Goal: Task Accomplishment & Management: Manage account settings

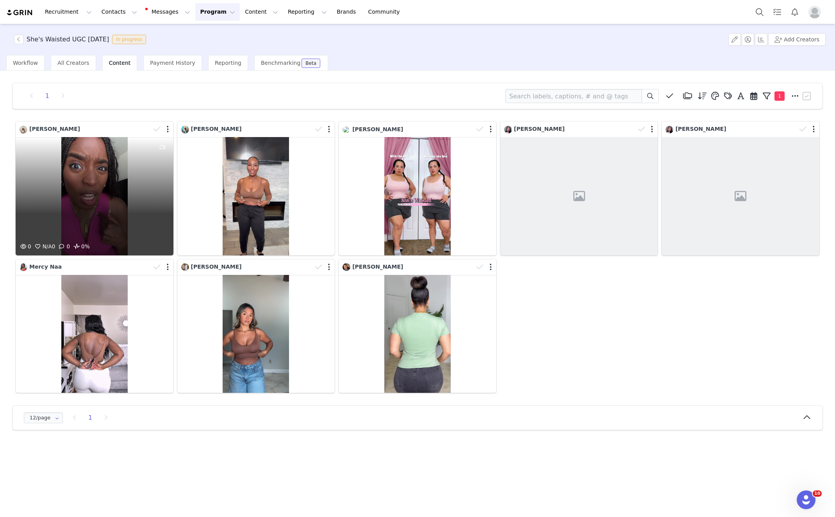
click at [170, 126] on div at bounding box center [162, 129] width 23 height 12
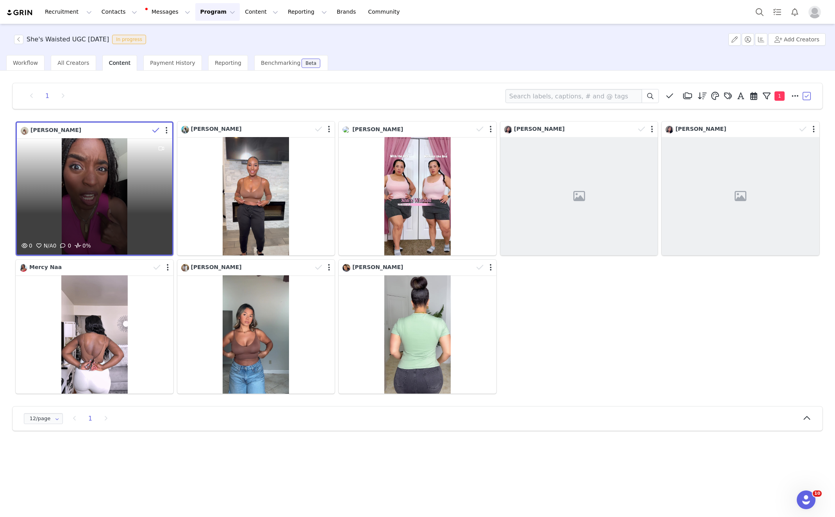
click at [168, 128] on div at bounding box center [161, 131] width 23 height 12
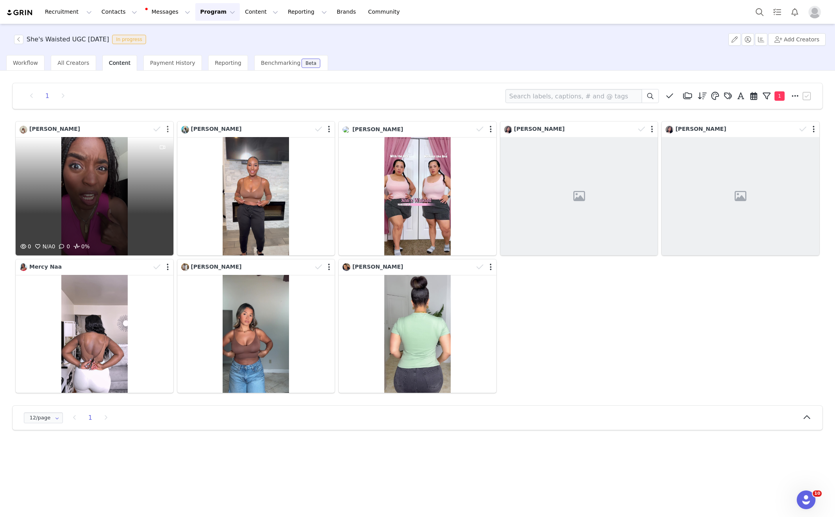
click at [167, 128] on button "button" at bounding box center [168, 129] width 2 height 8
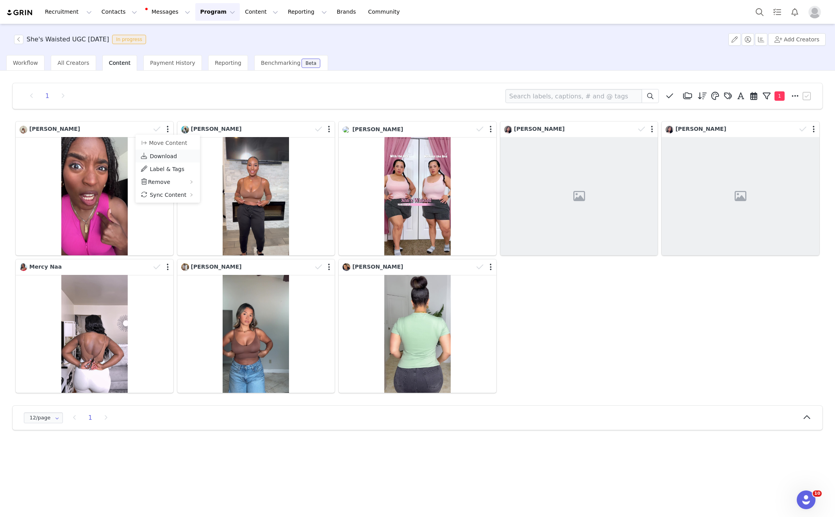
click at [173, 155] on span "Download" at bounding box center [163, 156] width 27 height 6
click at [540, 45] on div "She's Waisted UGC August 2025 In progress Add Creators" at bounding box center [417, 39] width 835 height 31
click at [20, 38] on button "button" at bounding box center [18, 39] width 9 height 9
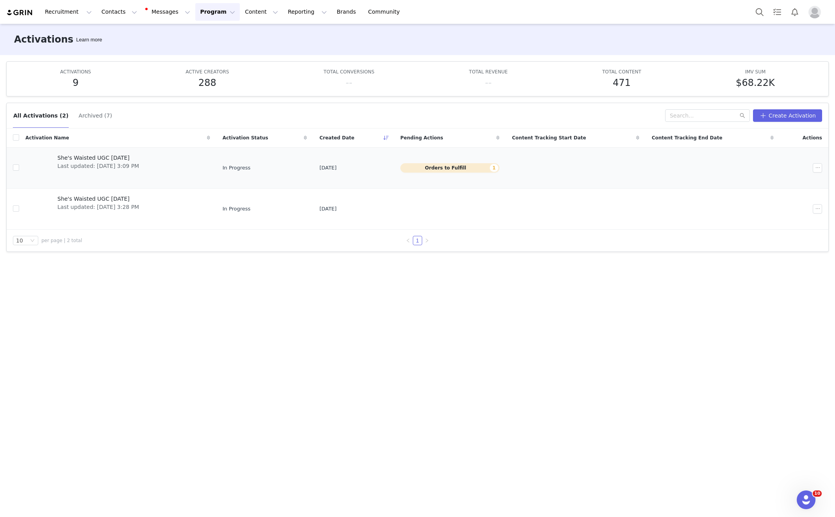
click at [156, 164] on link "She's Waisted UGC Sept 2025 Last updated: Aug 29, 2025 3:09 PM" at bounding box center [117, 167] width 185 height 31
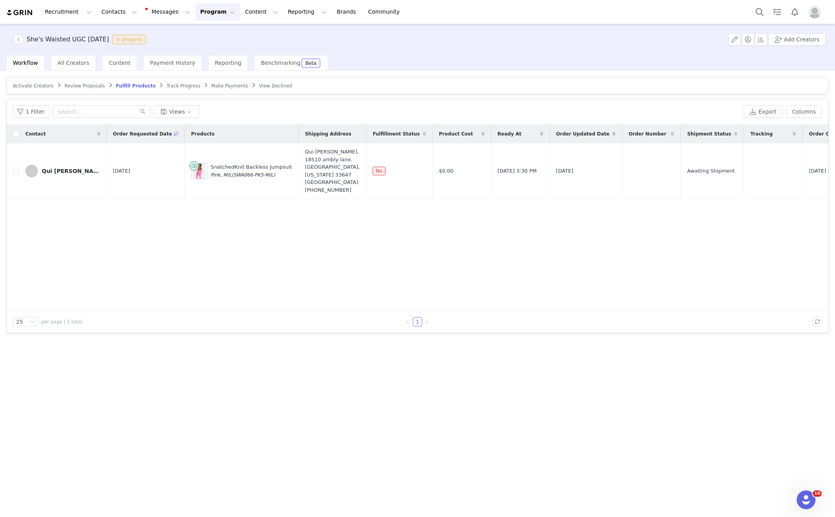
click at [84, 92] on article "Activate Creators Review Proposals Fulfill Products Track Progress Make Payment…" at bounding box center [417, 85] width 822 height 17
click at [85, 87] on span "Review Proposals" at bounding box center [84, 85] width 41 height 5
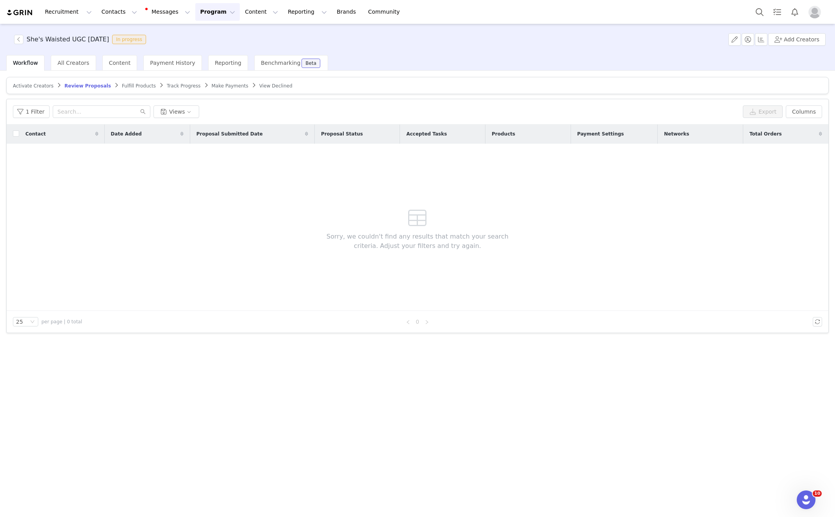
click at [44, 83] on span "Activate Creators" at bounding box center [33, 85] width 41 height 5
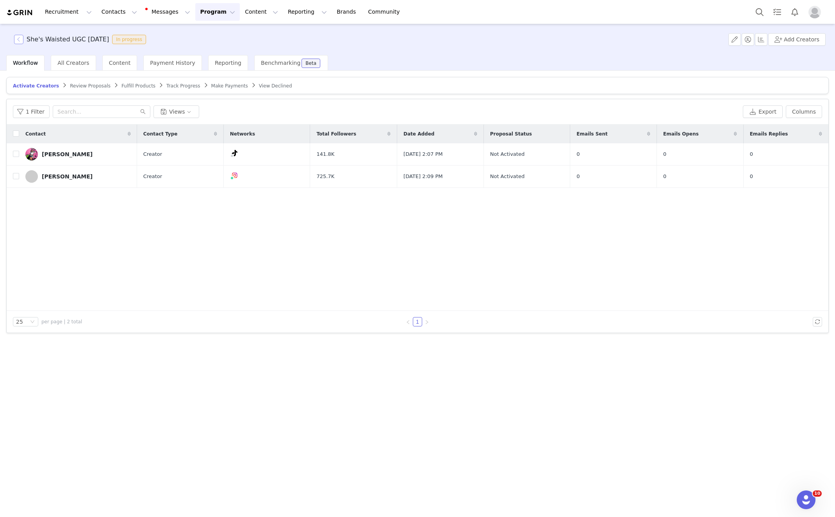
click at [20, 37] on button "button" at bounding box center [18, 39] width 9 height 9
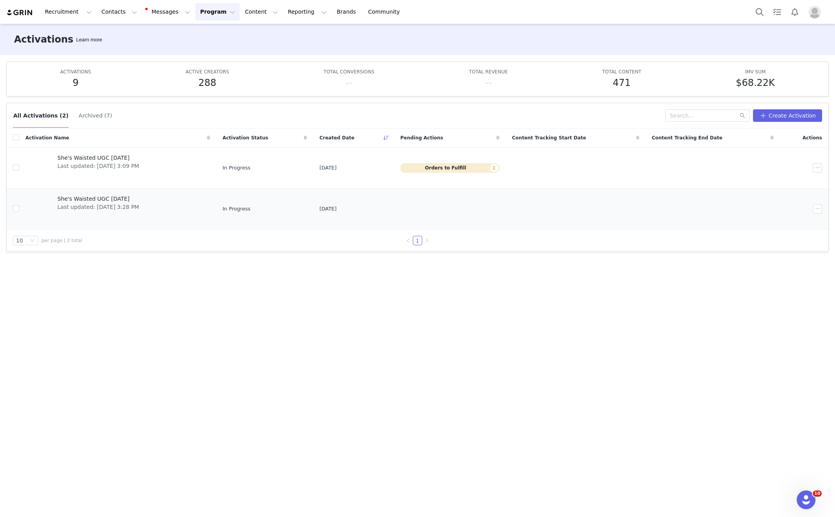
click at [122, 203] on span "Last updated: Aug 7, 2025 3:28 PM" at bounding box center [98, 207] width 82 height 8
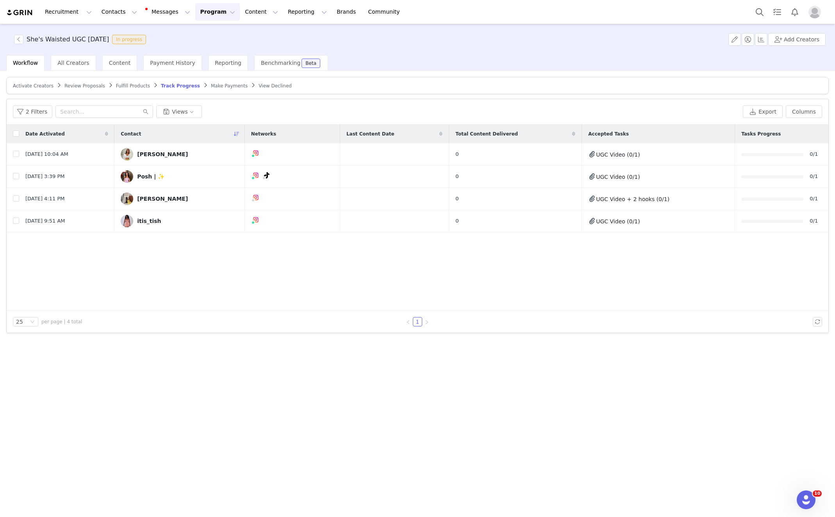
click at [131, 87] on span "Fulfill Products" at bounding box center [133, 85] width 34 height 5
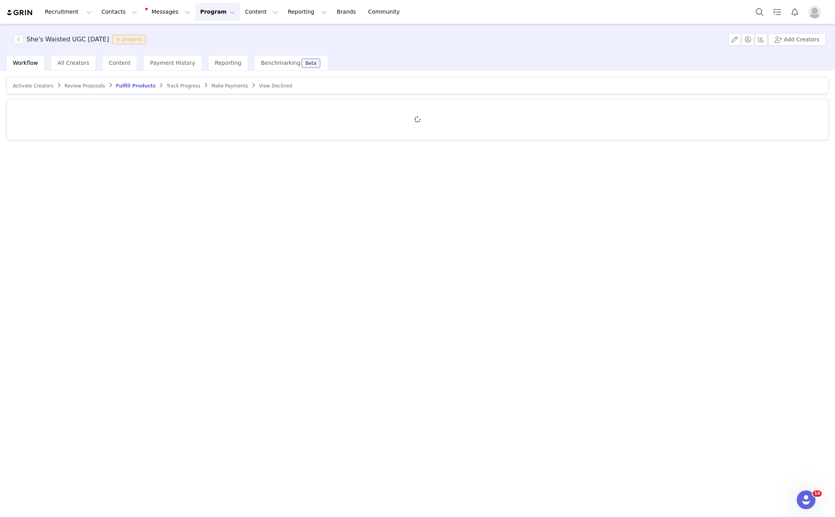
click at [211, 84] on span "Make Payments" at bounding box center [229, 85] width 37 height 5
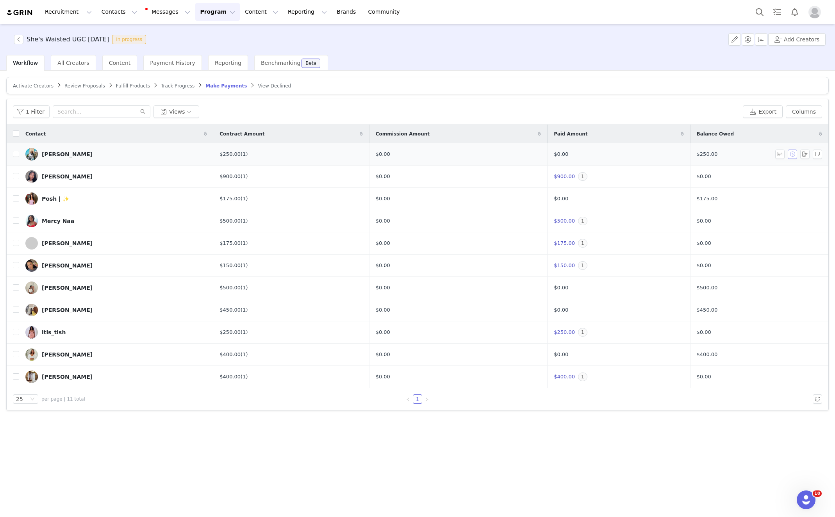
click at [791, 155] on button "button" at bounding box center [792, 154] width 9 height 9
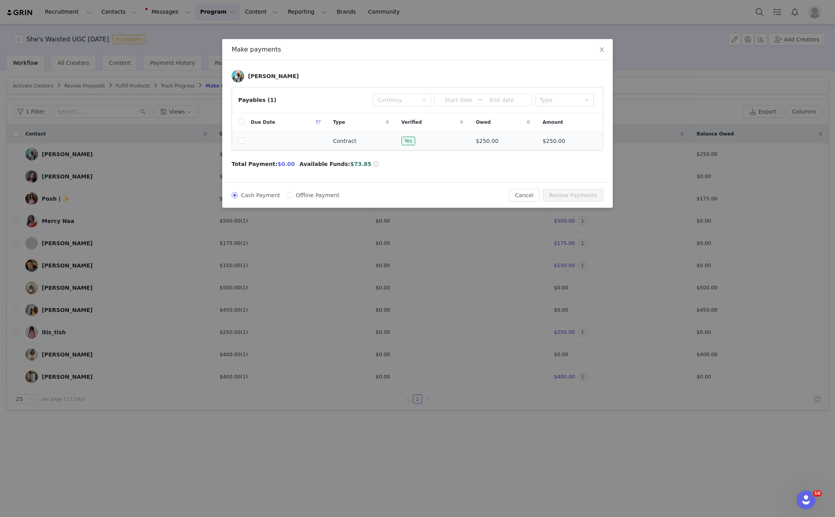
click at [242, 146] on td at bounding box center [238, 141] width 12 height 18
click at [605, 52] on span "Close" at bounding box center [602, 50] width 22 height 22
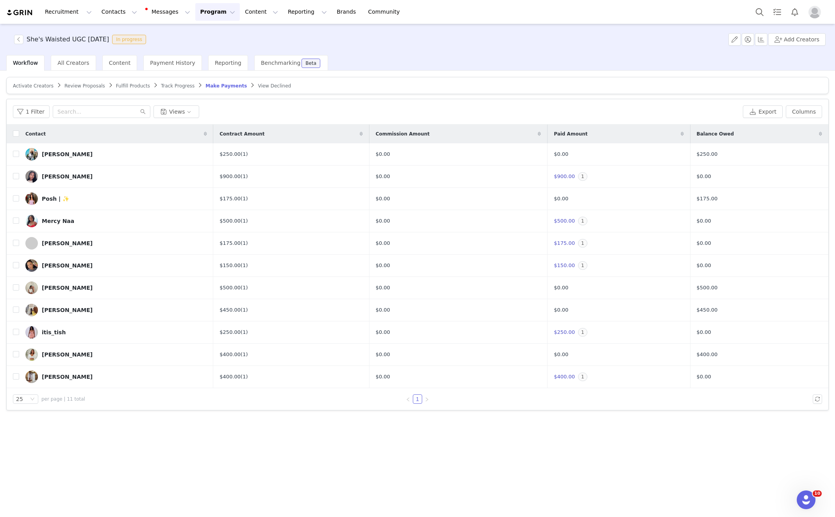
click at [814, 15] on img "Profile" at bounding box center [814, 12] width 12 height 12
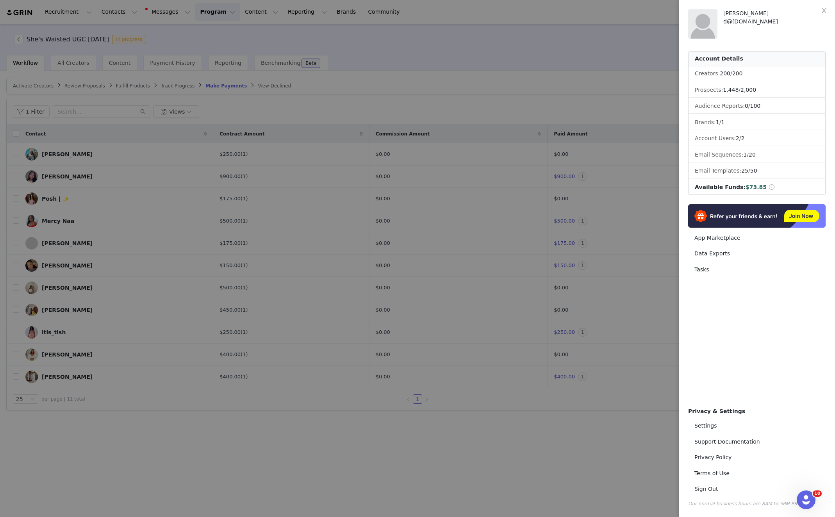
click at [746, 417] on div "Privacy & Settings Settings Support Documentation Privacy Policy Terms of Use S…" at bounding box center [756, 457] width 137 height 100
click at [740, 426] on link "Settings" at bounding box center [756, 426] width 137 height 14
select select "America/New_York"
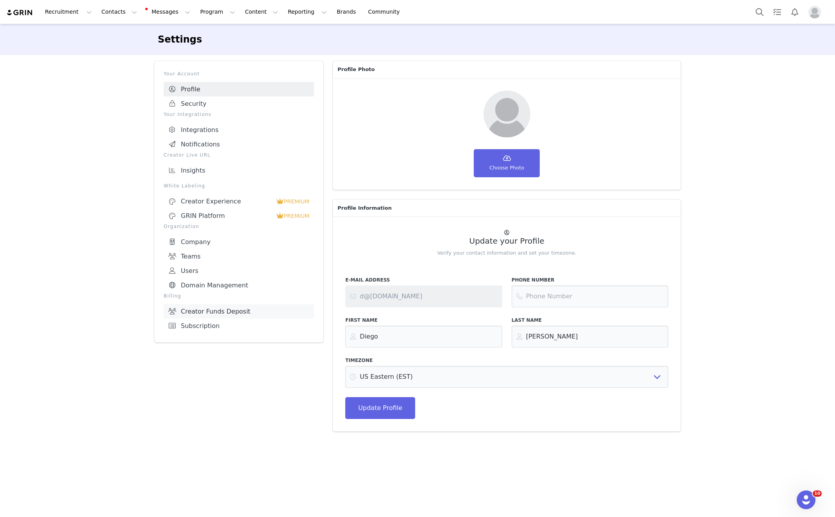
click at [204, 304] on link "Creator Funds Deposit" at bounding box center [239, 311] width 150 height 14
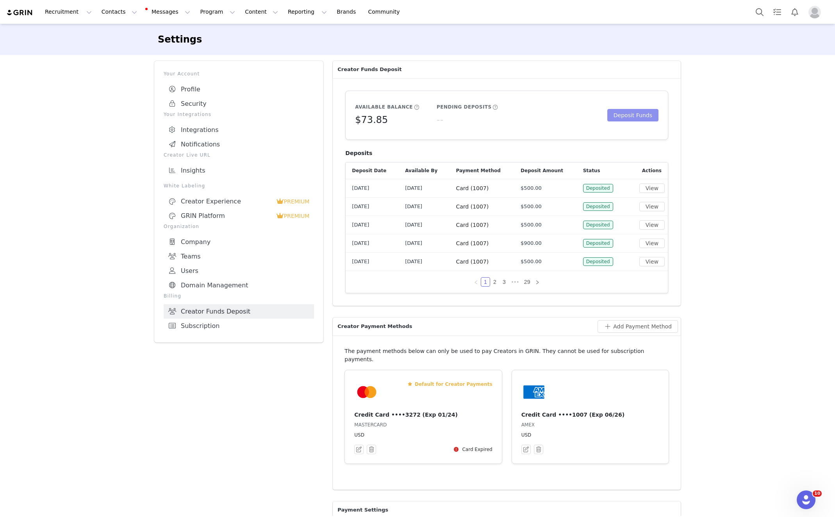
click at [631, 116] on button "Deposit Funds" at bounding box center [632, 115] width 51 height 12
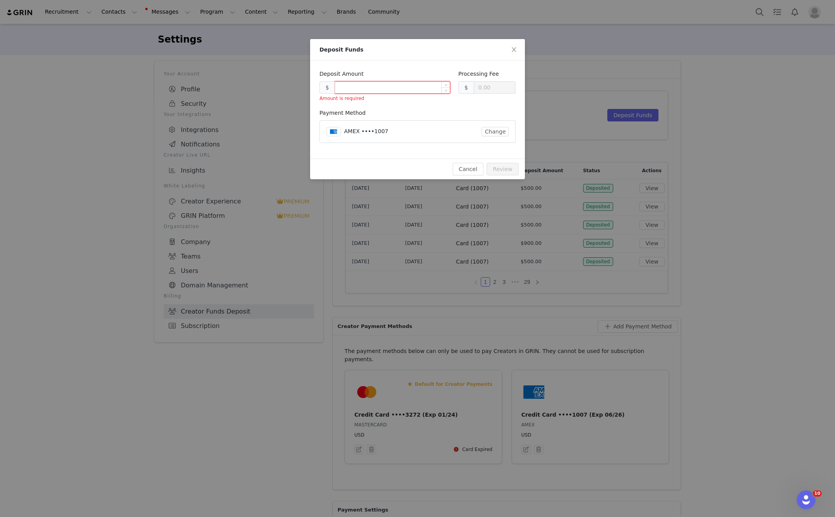
click at [393, 88] on input at bounding box center [392, 88] width 115 height 12
type input "0.30"
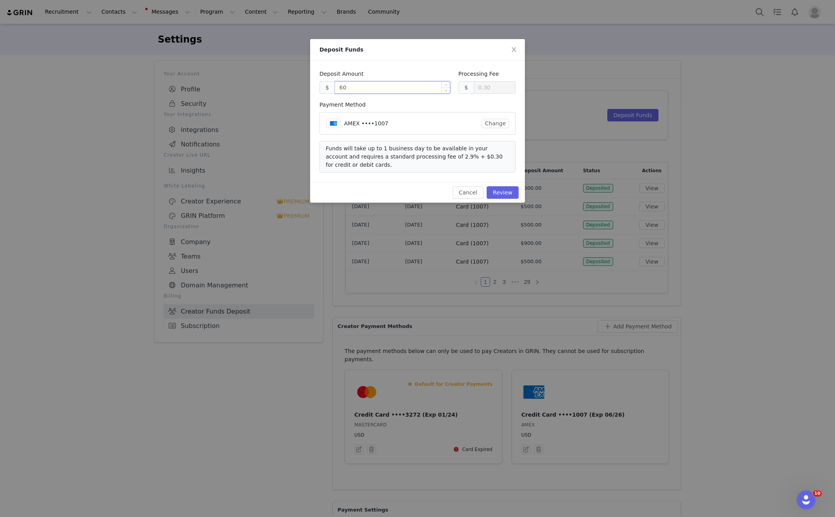
type input "600"
type input "17.70"
type input "500"
type input "14.80"
type input "1000"
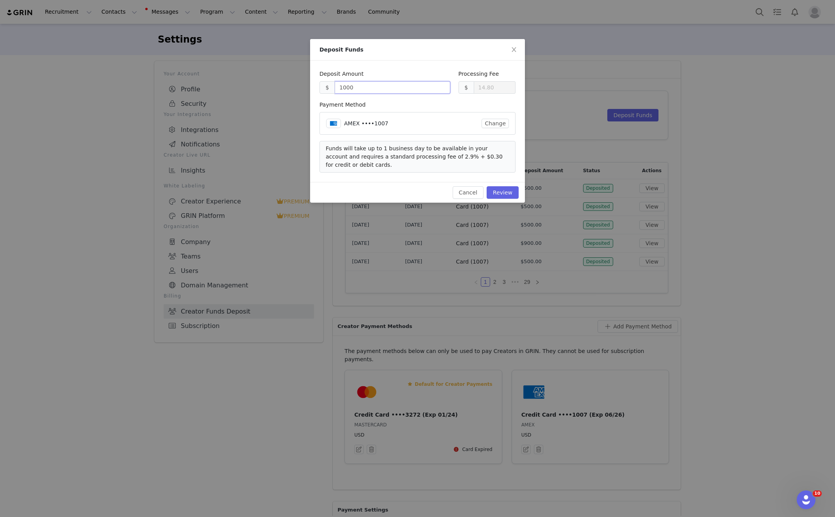
type input "29.30"
type input "1000.00"
click at [385, 74] on div "Deposit Amount" at bounding box center [384, 75] width 131 height 11
click at [512, 193] on button "Review" at bounding box center [503, 192] width 32 height 12
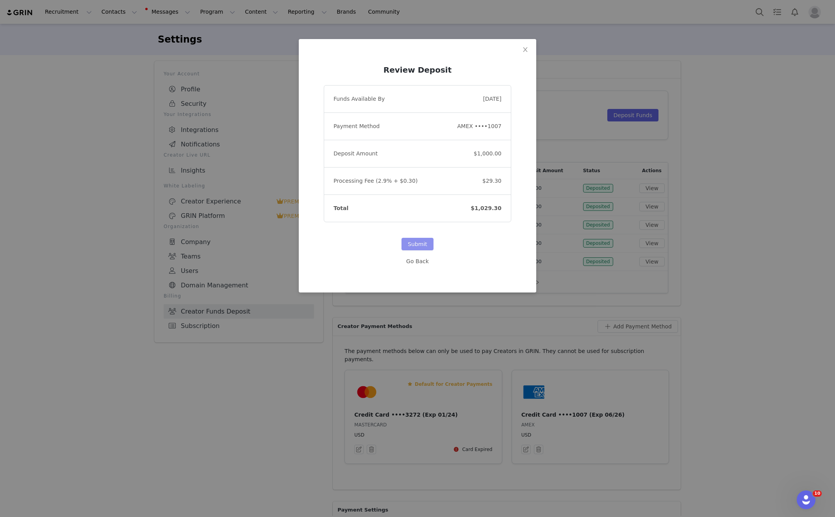
click at [413, 242] on button "Submit" at bounding box center [417, 244] width 32 height 12
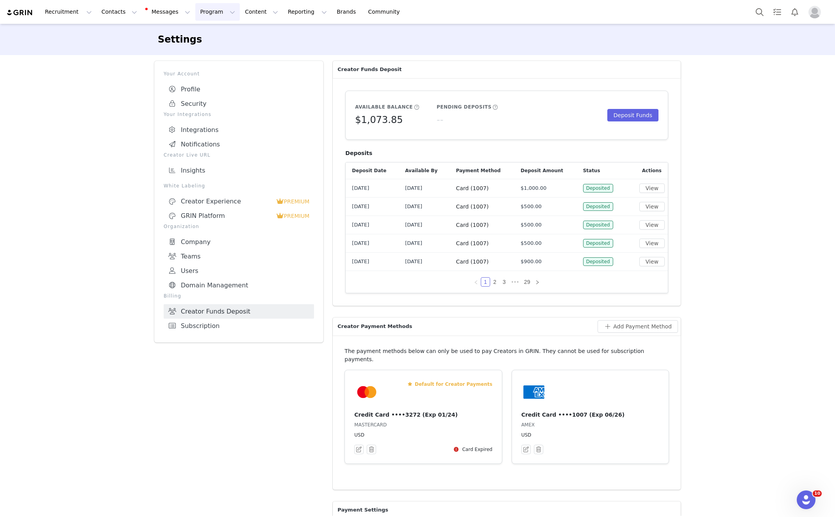
click at [195, 9] on button "Program Program" at bounding box center [217, 12] width 45 height 18
click at [198, 29] on link "Activations" at bounding box center [214, 34] width 62 height 14
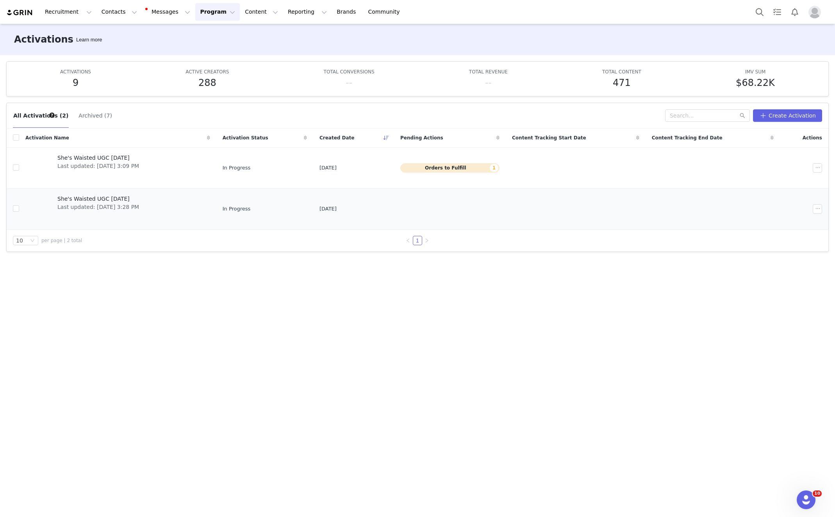
click at [104, 199] on span "She's Waisted UGC [DATE]" at bounding box center [98, 199] width 82 height 8
